Goal: Task Accomplishment & Management: Use online tool/utility

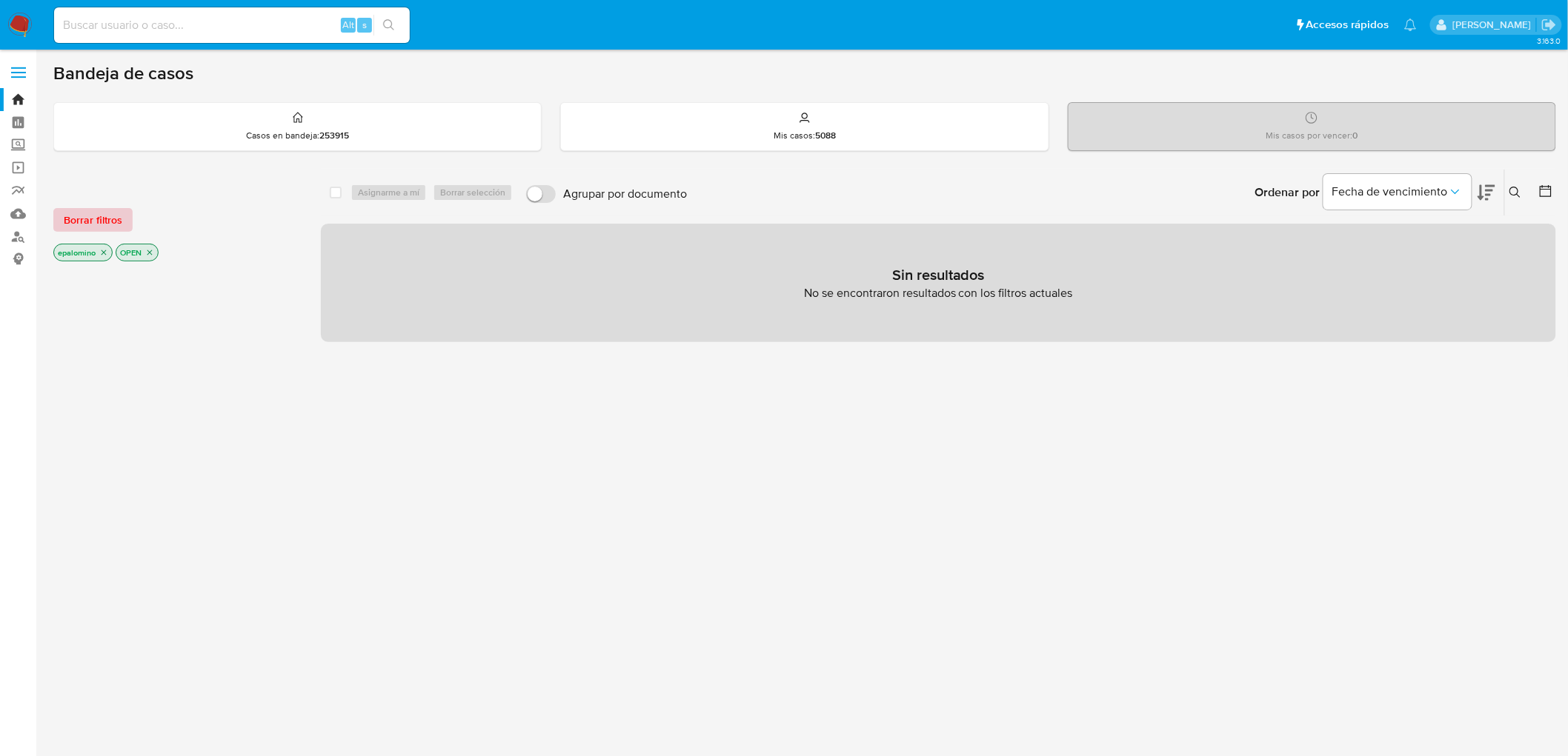
click at [113, 221] on span "Borrar filtros" at bounding box center [93, 220] width 58 height 21
